Goal: Task Accomplishment & Management: Manage account settings

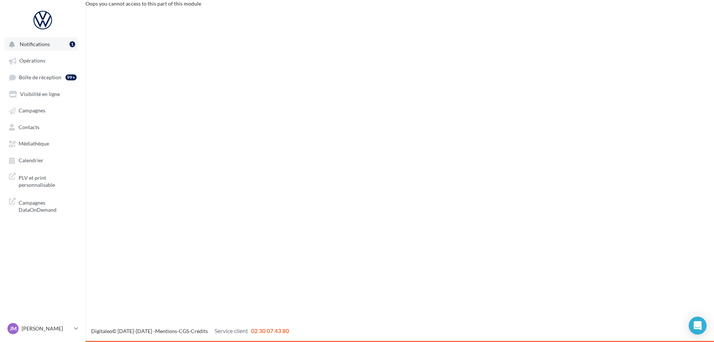
click at [51, 46] on button "Notifications 1" at bounding box center [41, 43] width 74 height 13
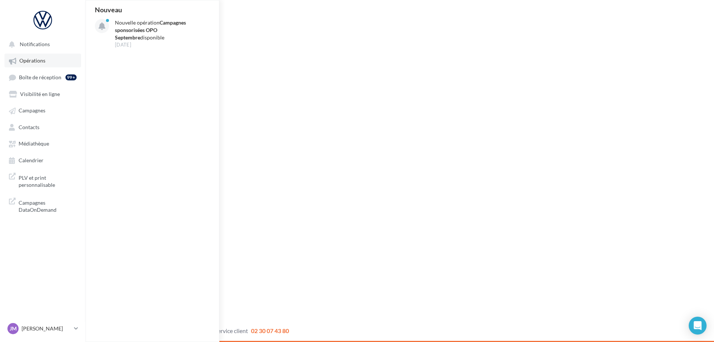
click at [49, 62] on link "Opérations" at bounding box center [42, 60] width 77 height 13
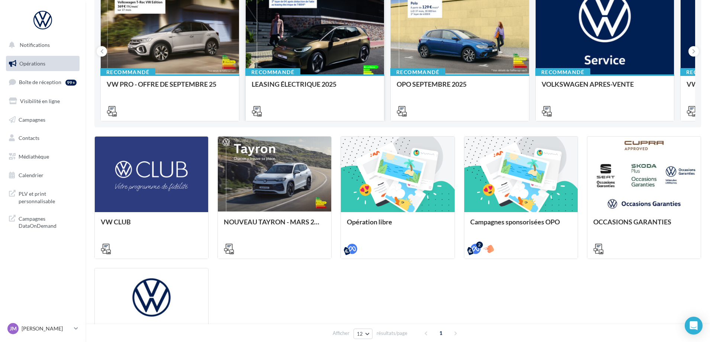
scroll to position [112, 0]
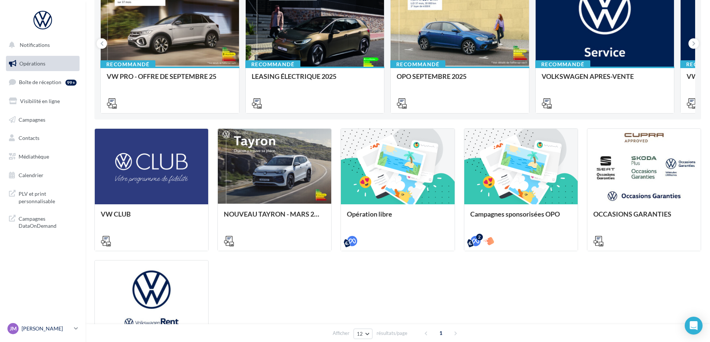
click at [44, 328] on p "[PERSON_NAME]" at bounding box center [46, 328] width 49 height 7
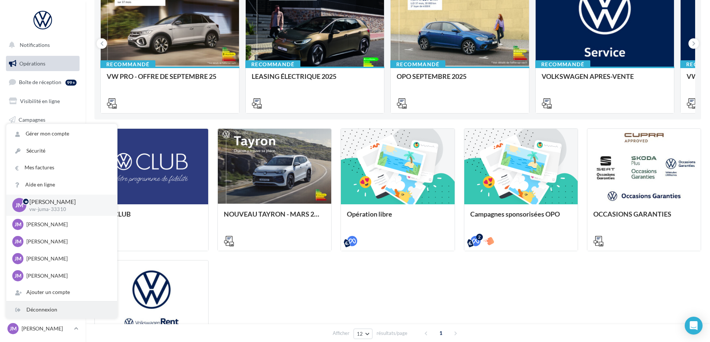
click at [57, 307] on div "Déconnexion" at bounding box center [61, 309] width 111 height 17
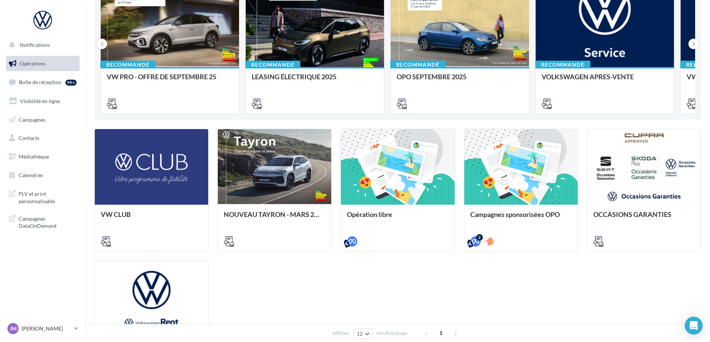
scroll to position [112, 0]
click at [38, 323] on div "JM Julie MARTIN vw-juma-33310" at bounding box center [39, 328] width 64 height 11
